Goal: Contribute content

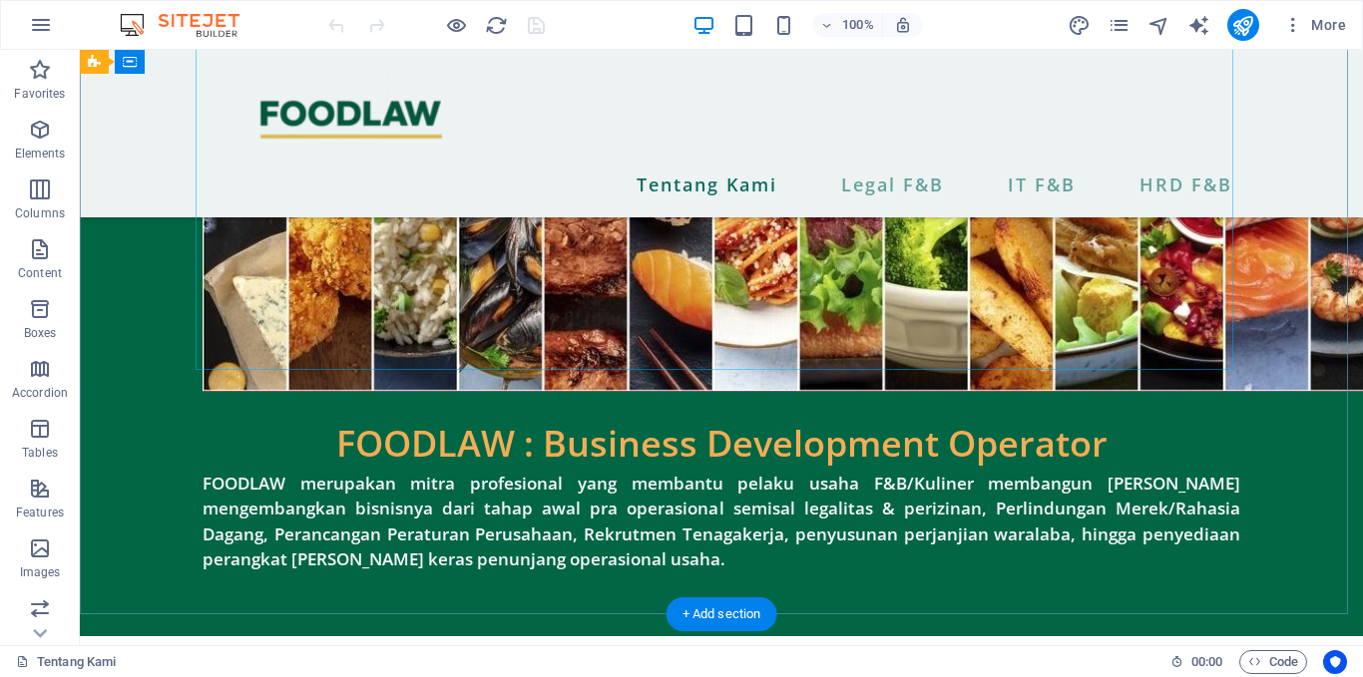
scroll to position [525, 0]
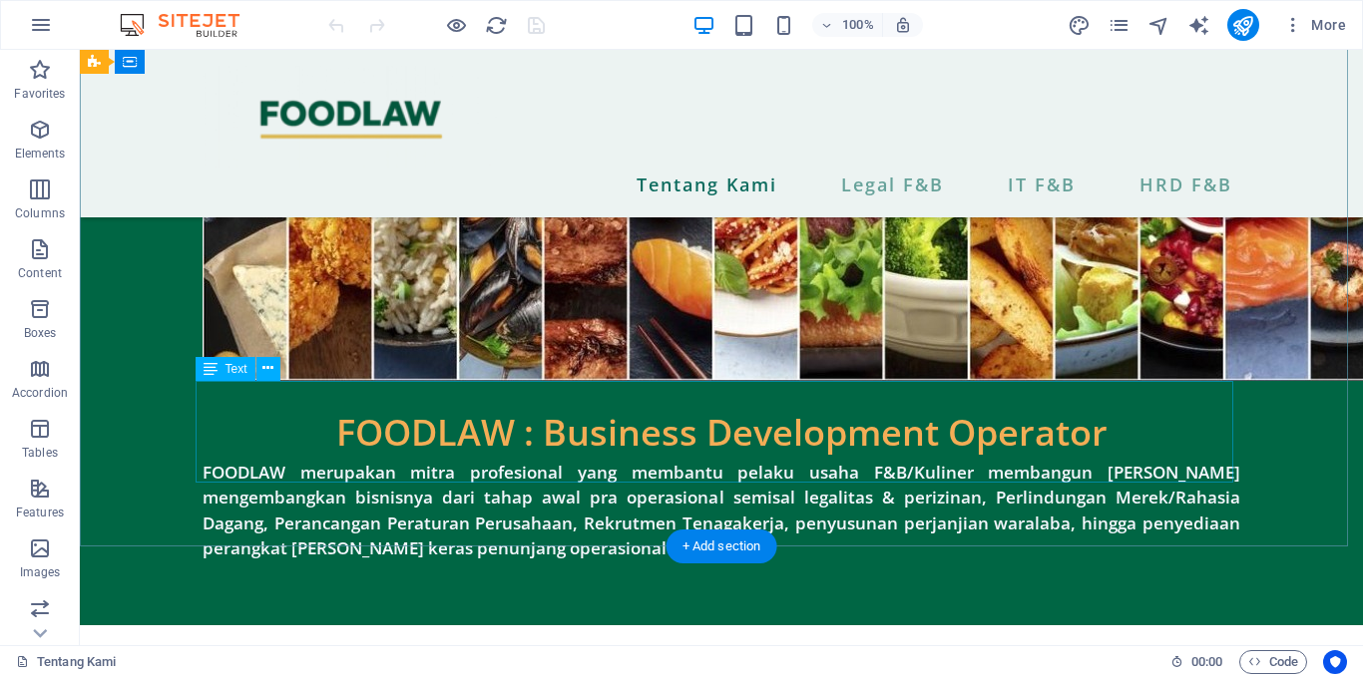
click at [553, 460] on div "FOODLAW merupakan mitra profesional yang membantu pelaku usaha F&B/Kuliner memb…" at bounding box center [722, 511] width 1038 height 102
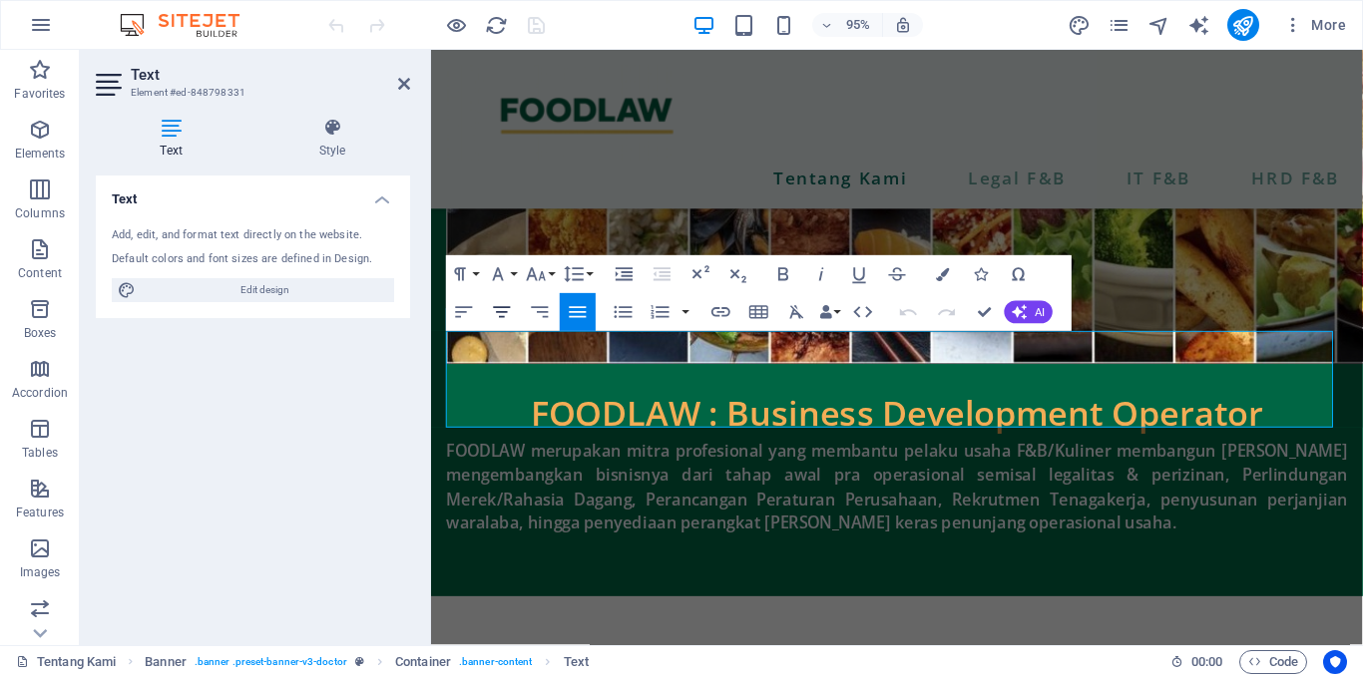
click at [505, 313] on icon "button" at bounding box center [502, 312] width 17 height 11
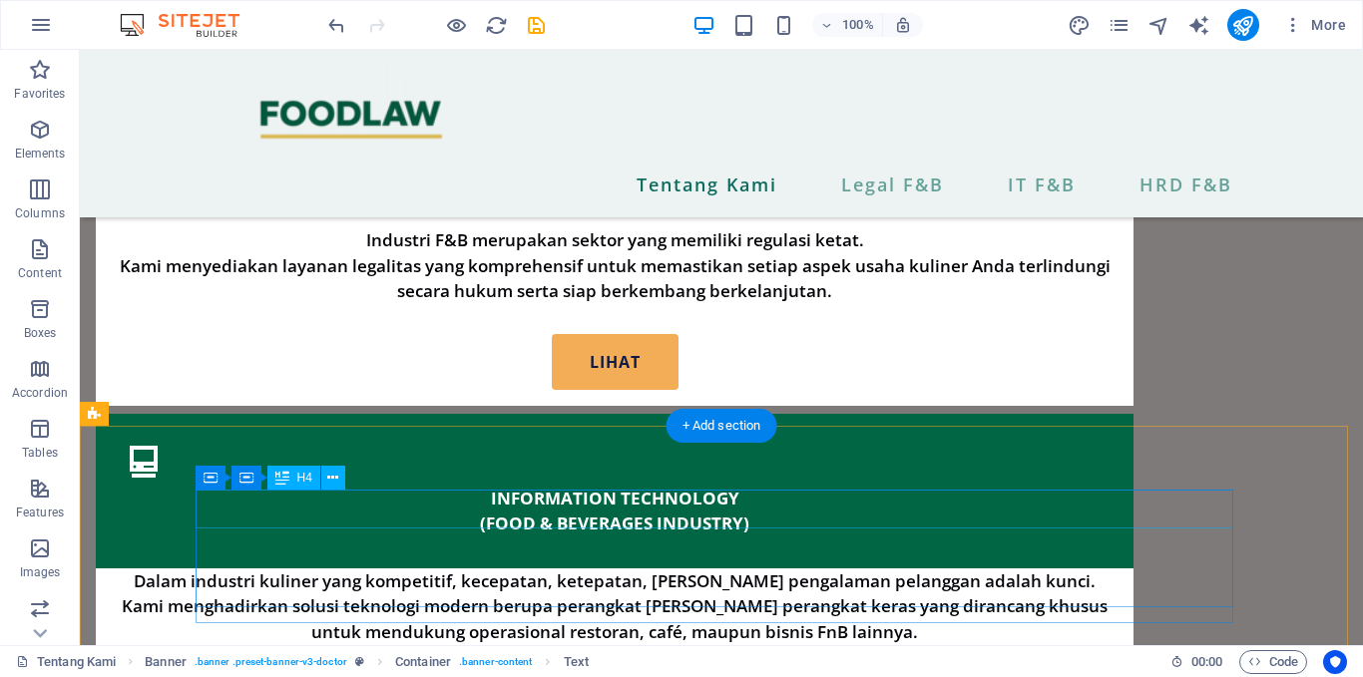
scroll to position [1963, 0]
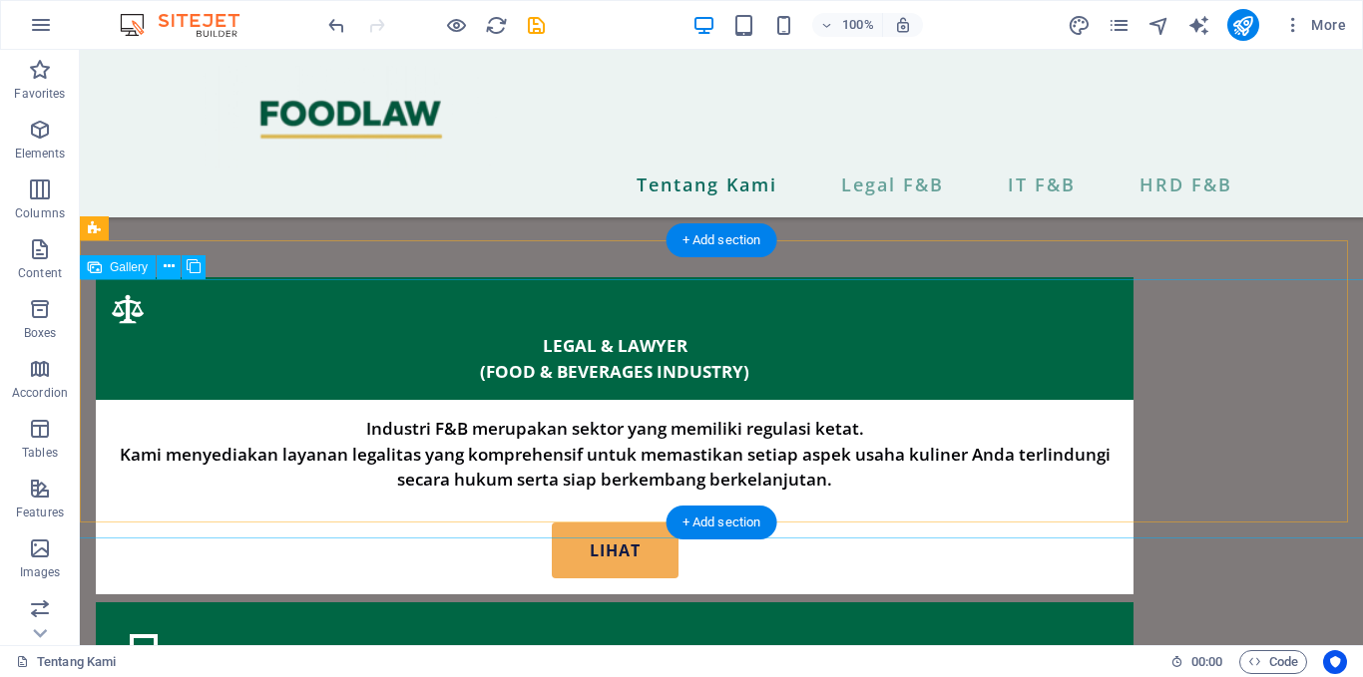
select select "4"
select select "px"
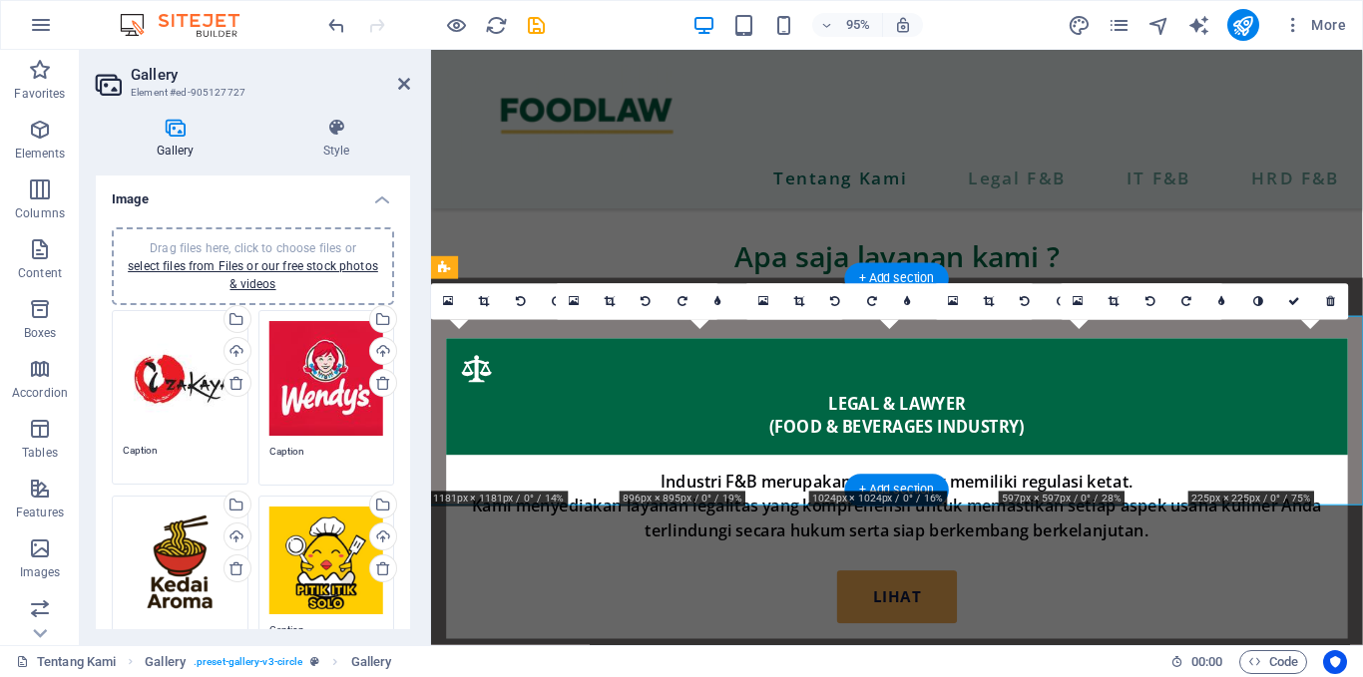
scroll to position [2005, 0]
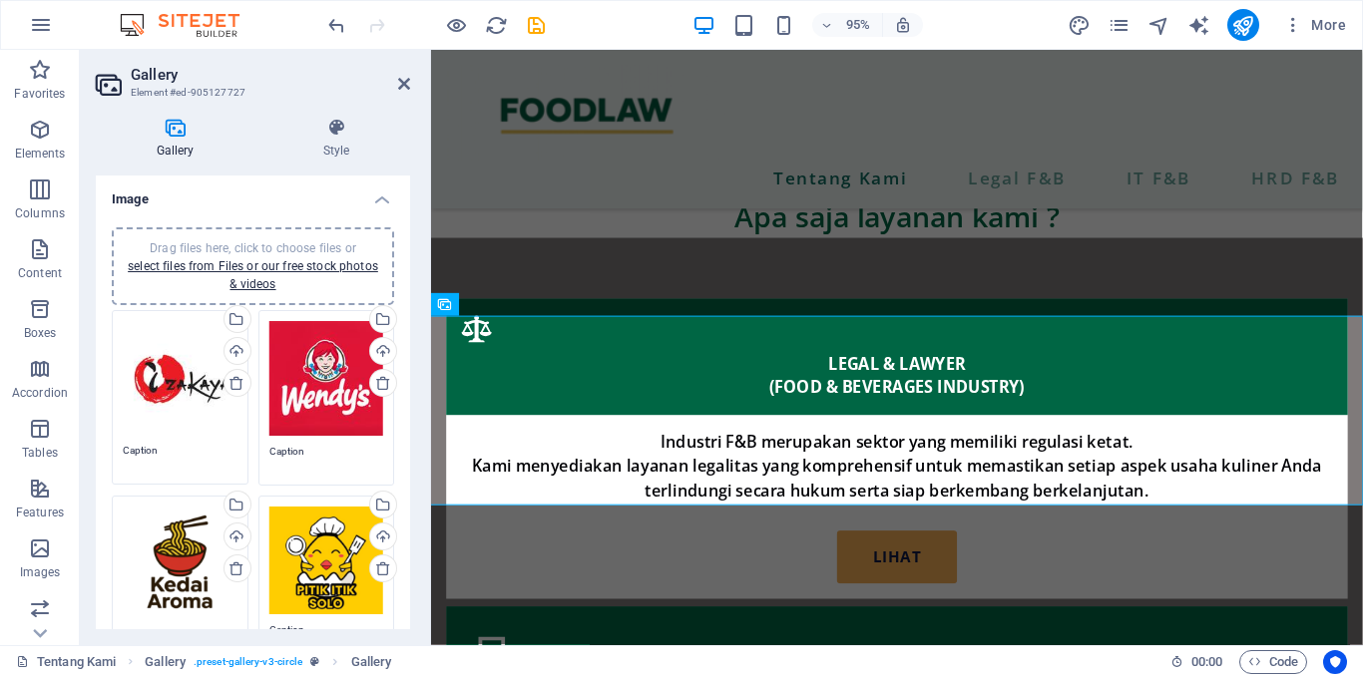
click at [323, 557] on div "Drag files here, click to choose files or select files from Files or our free s…" at bounding box center [326, 561] width 115 height 108
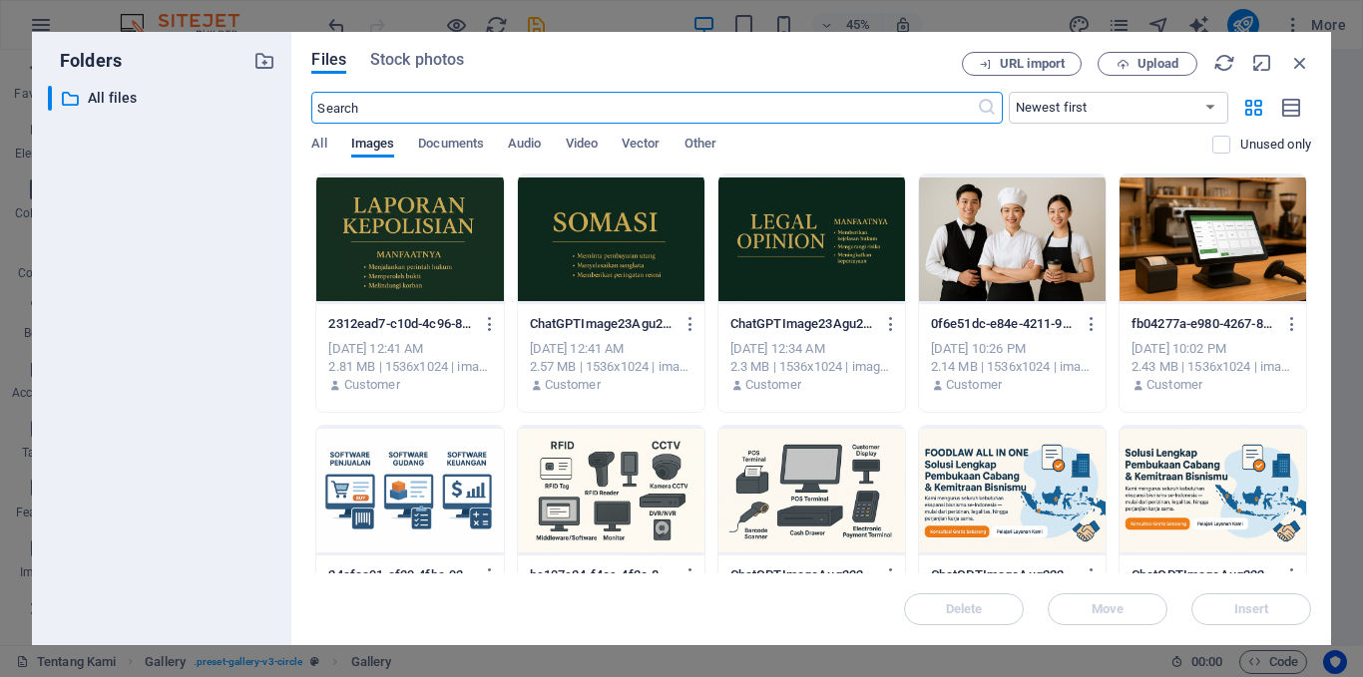
scroll to position [1458, 0]
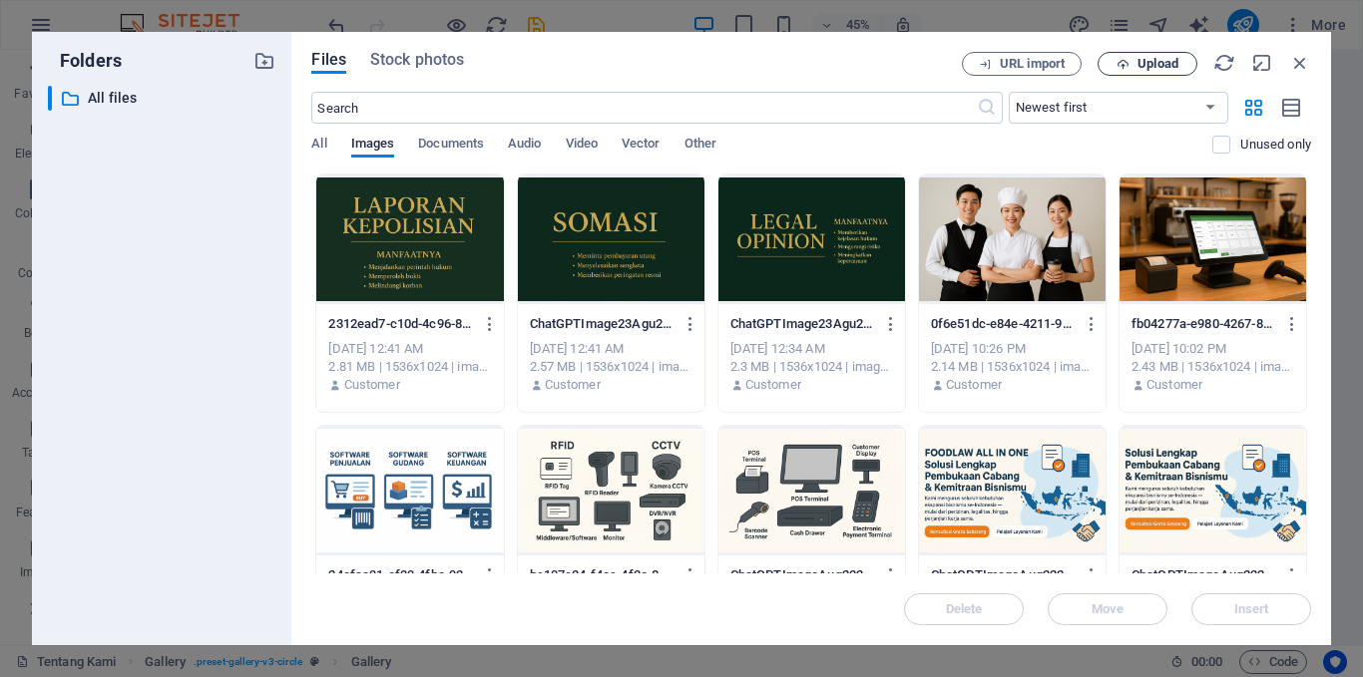
click at [1166, 66] on span "Upload" at bounding box center [1157, 64] width 41 height 12
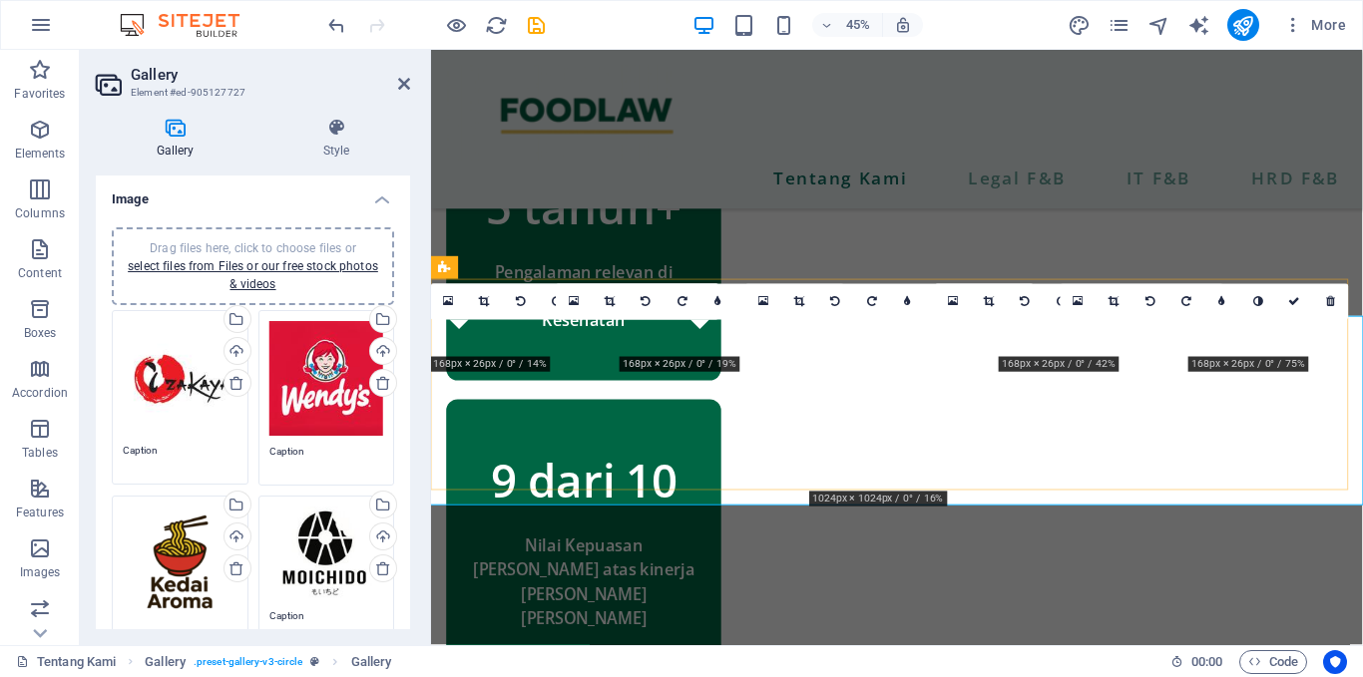
scroll to position [2005, 0]
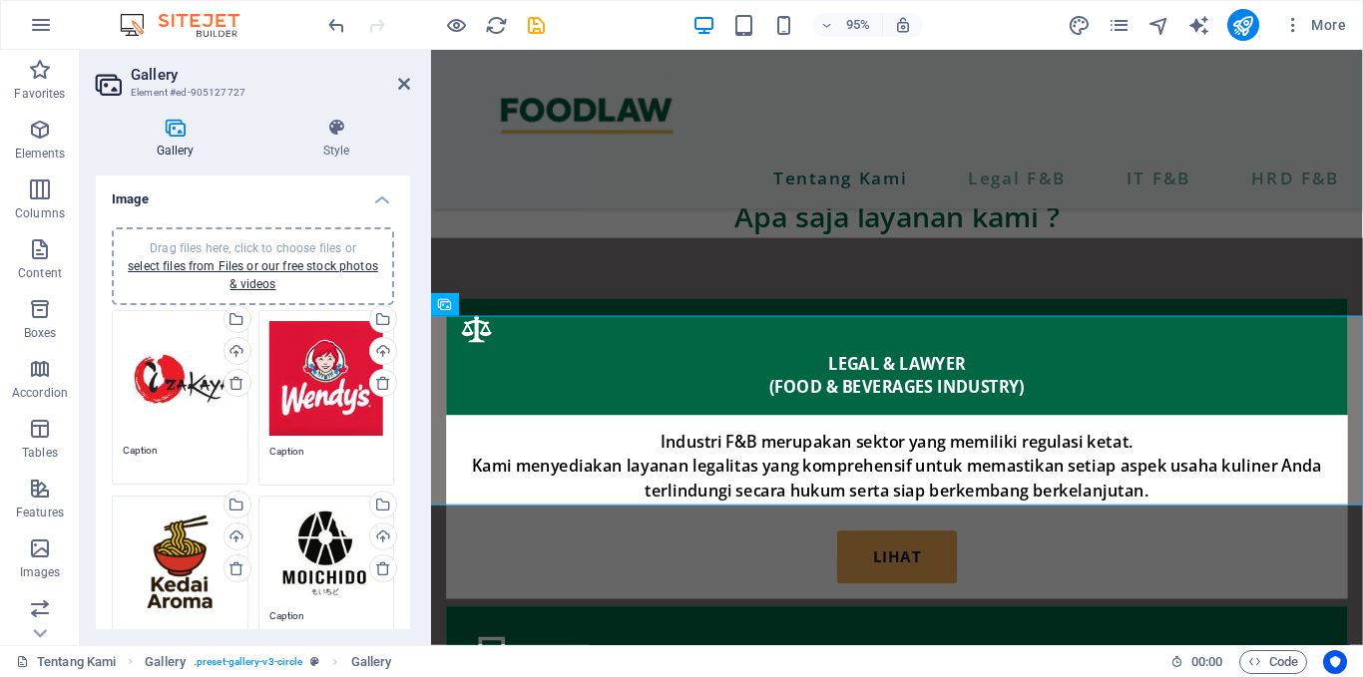
click at [327, 542] on div "Drag files here, click to choose files or select files from Files or our free s…" at bounding box center [326, 554] width 115 height 94
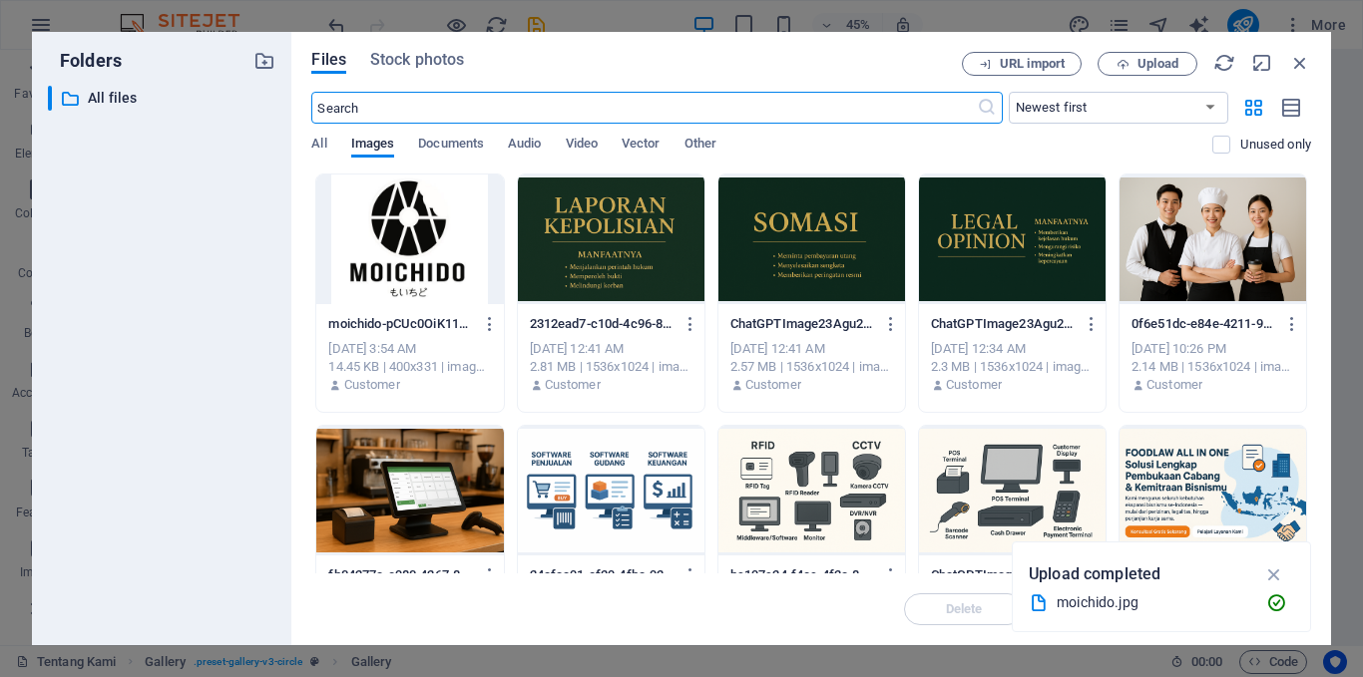
scroll to position [1458, 0]
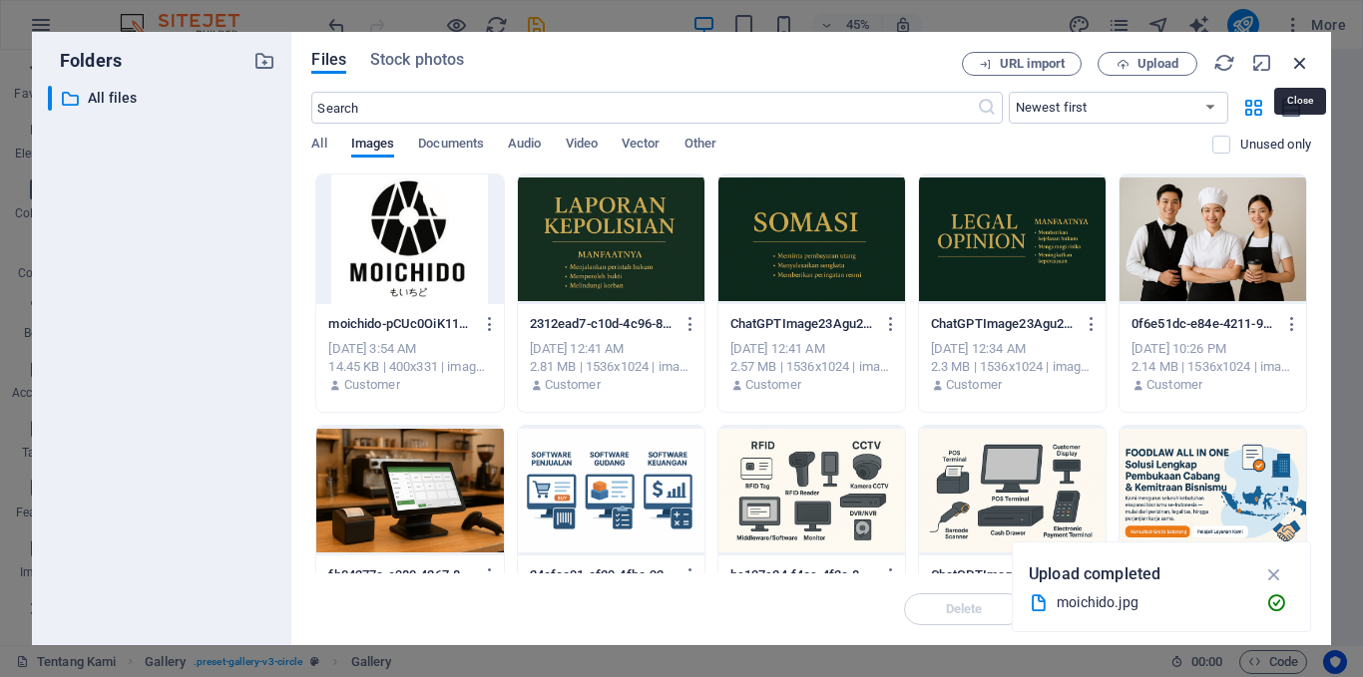
click at [1298, 65] on icon "button" at bounding box center [1300, 63] width 22 height 22
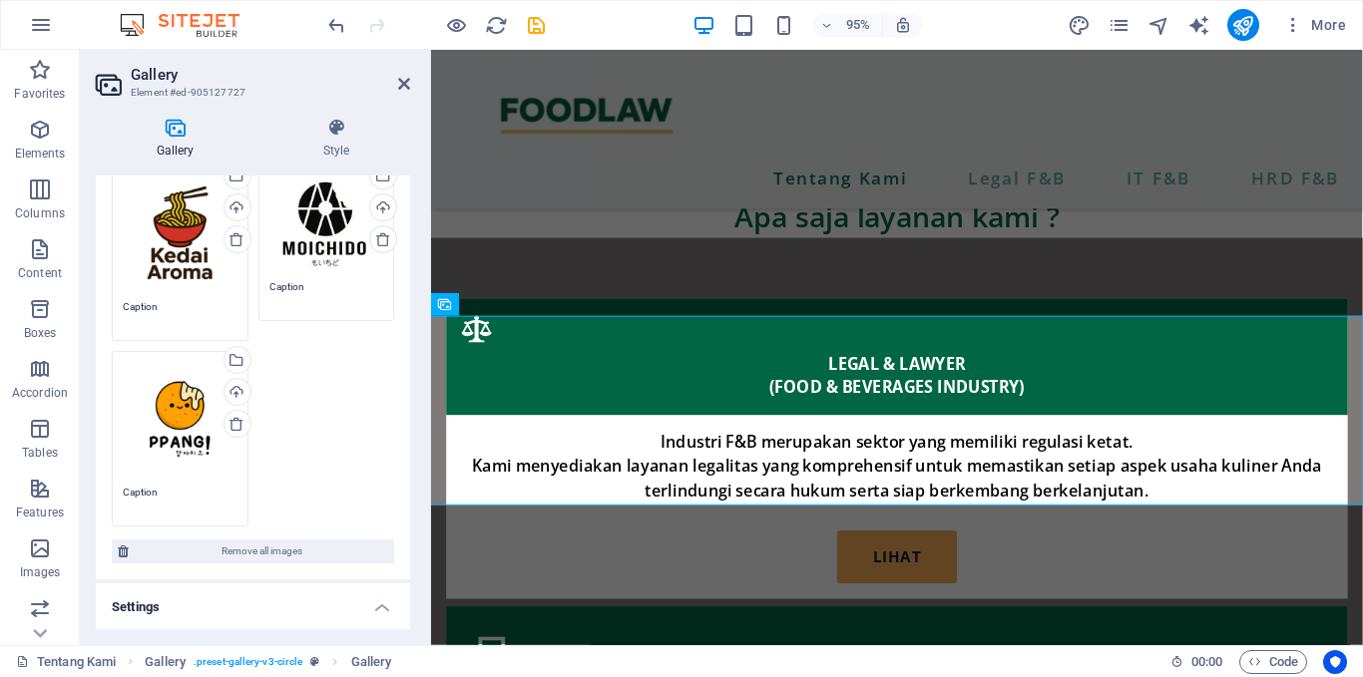
scroll to position [330, 0]
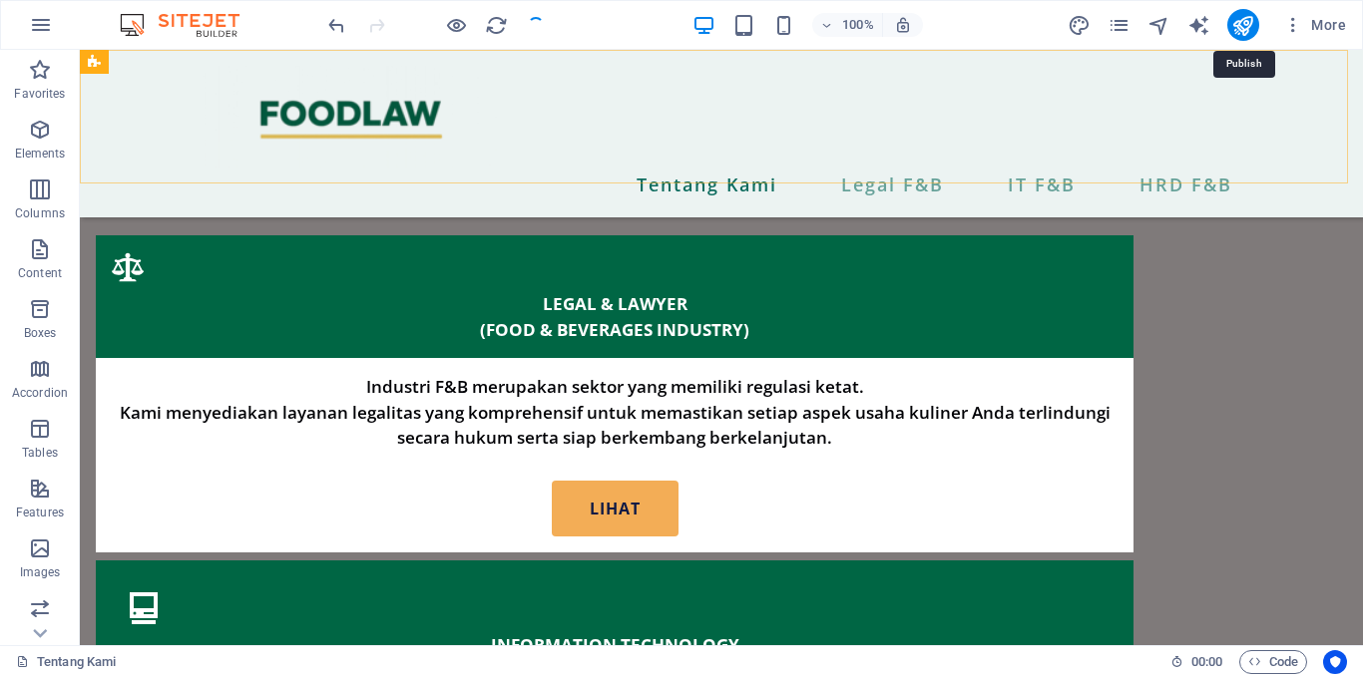
scroll to position [1963, 0]
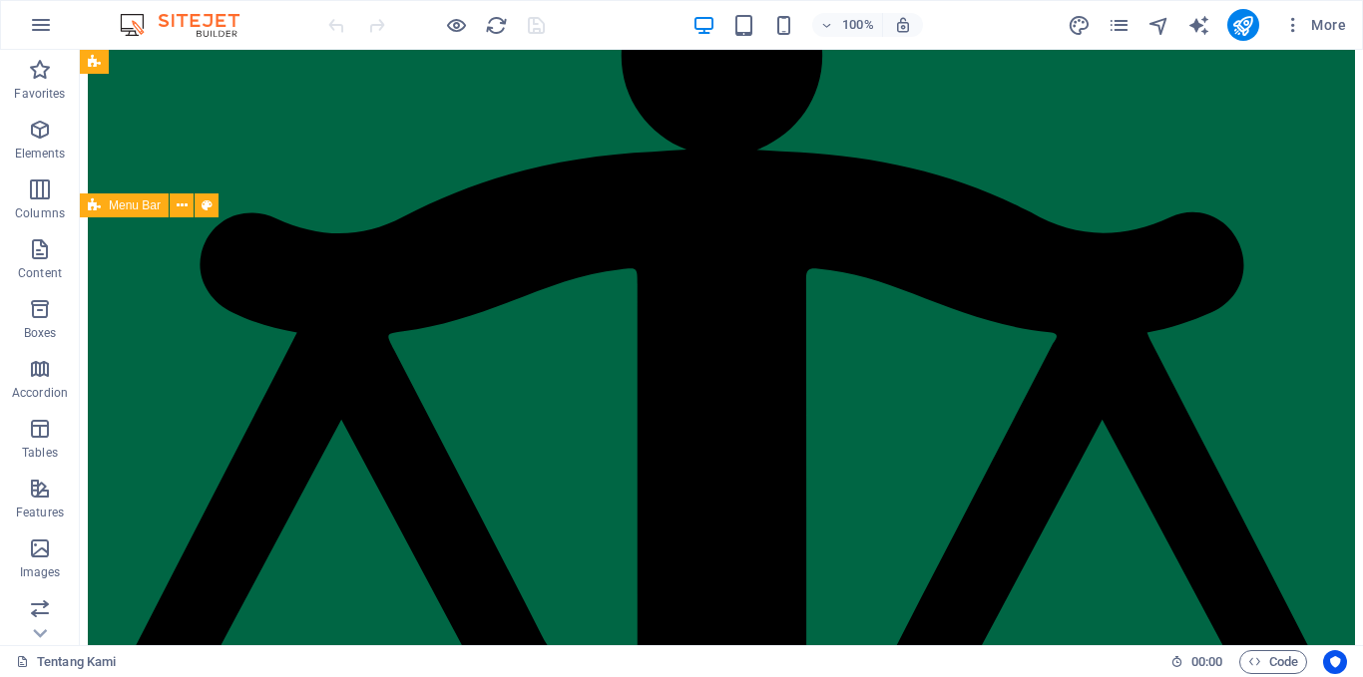
scroll to position [1765, 0]
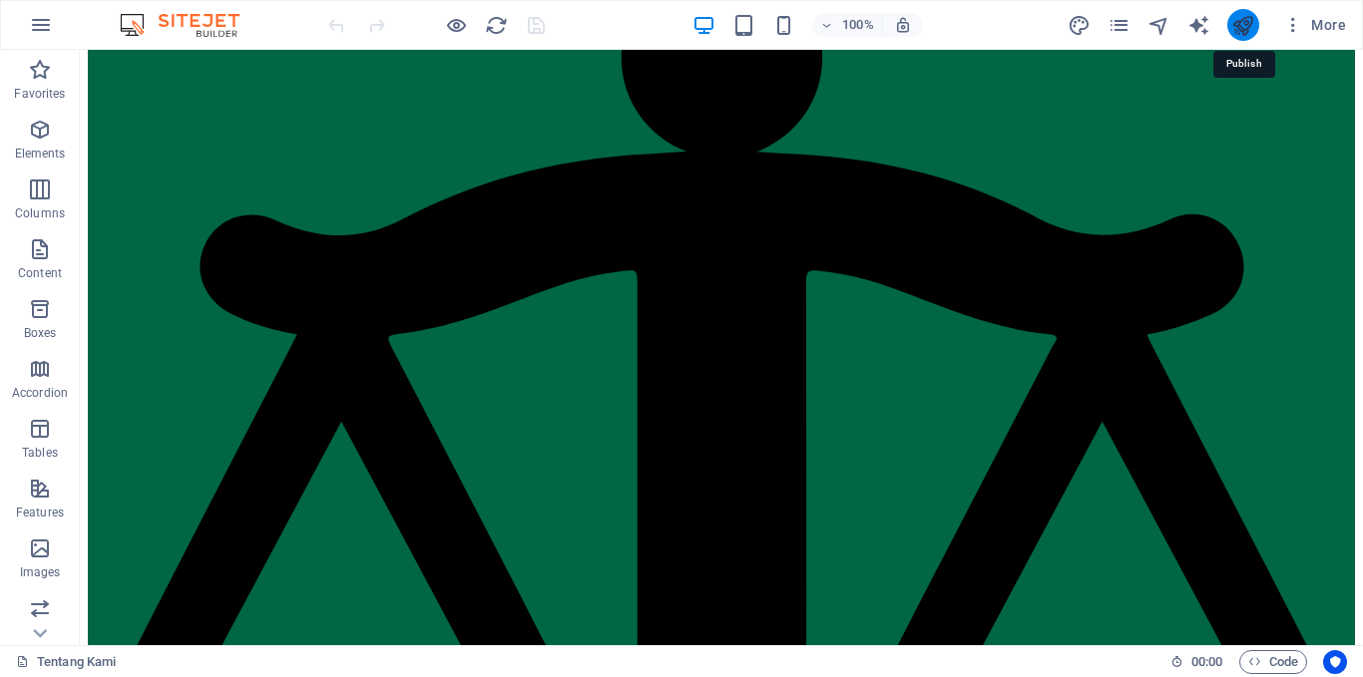
click at [1248, 20] on icon "publish" at bounding box center [1242, 25] width 23 height 23
